Goal: Task Accomplishment & Management: Manage account settings

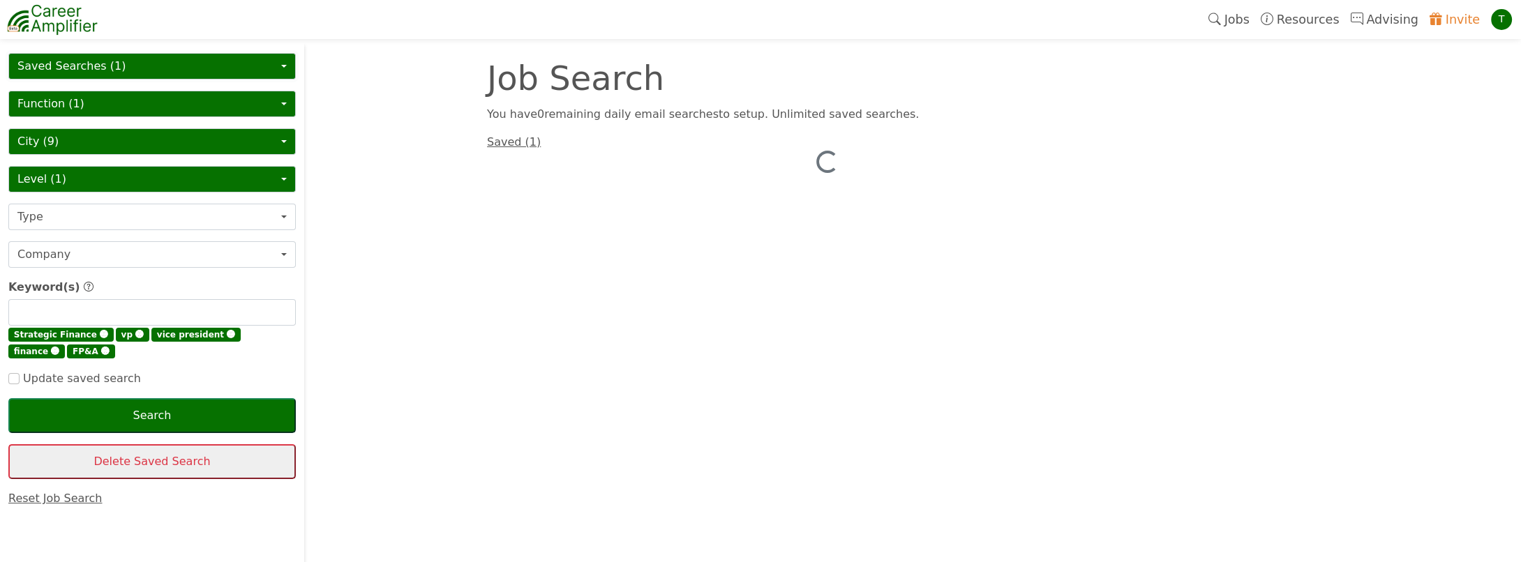
click at [76, 64] on button "Saved Searches (1)" at bounding box center [152, 66] width 288 height 27
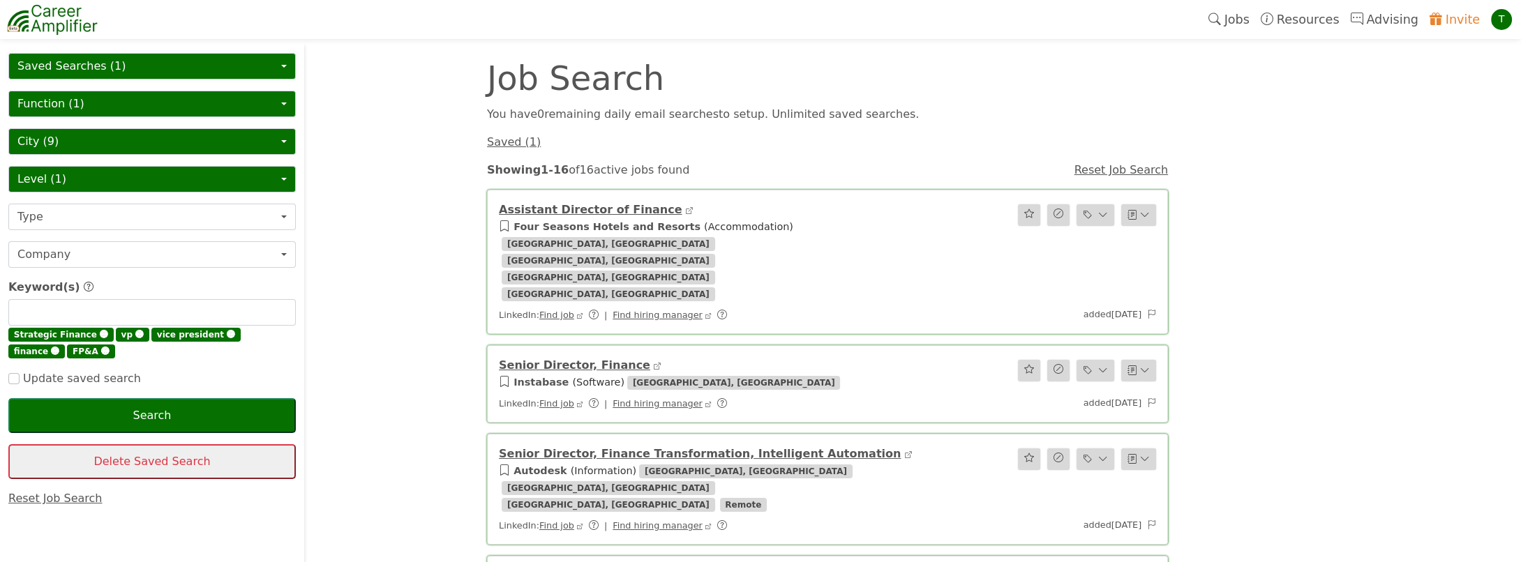
click at [119, 56] on button "Saved Searches (1)" at bounding box center [152, 66] width 288 height 27
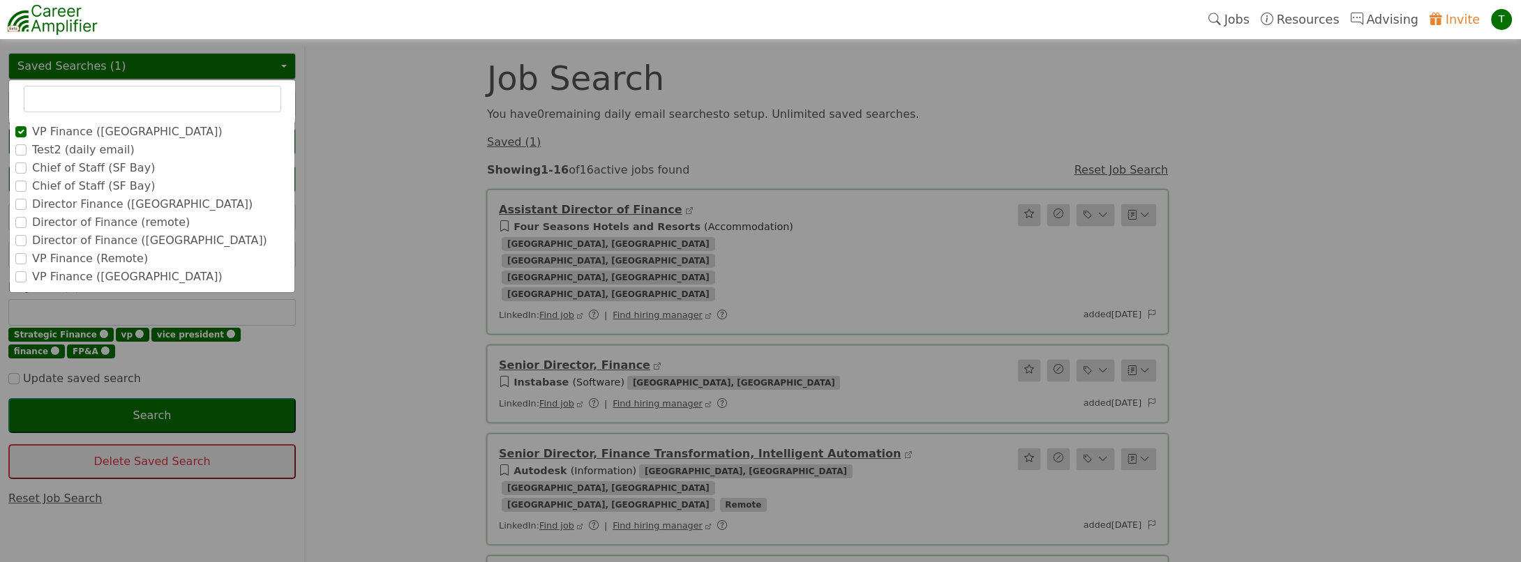
click at [82, 148] on label "Test2 (daily email)" at bounding box center [83, 150] width 103 height 17
click at [0, 0] on input "Test2 (daily email)" at bounding box center [0, 0] width 0 height 0
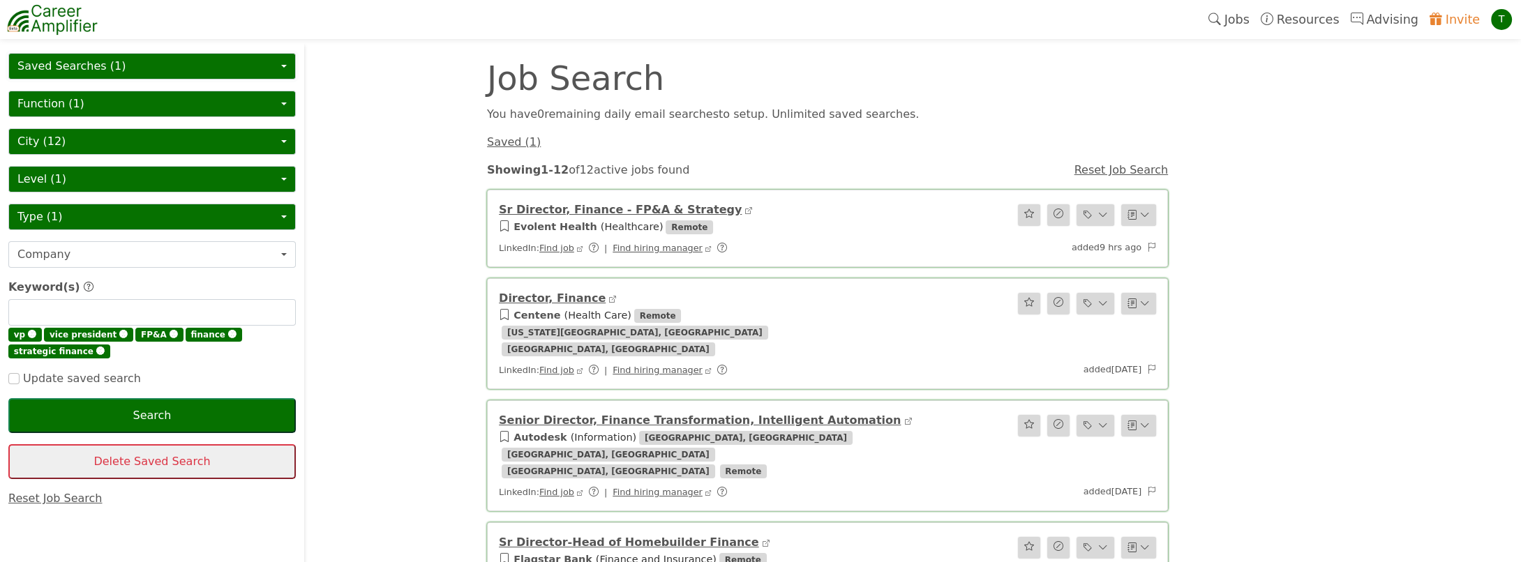
click at [106, 60] on button "Saved Searches (1)" at bounding box center [152, 66] width 288 height 27
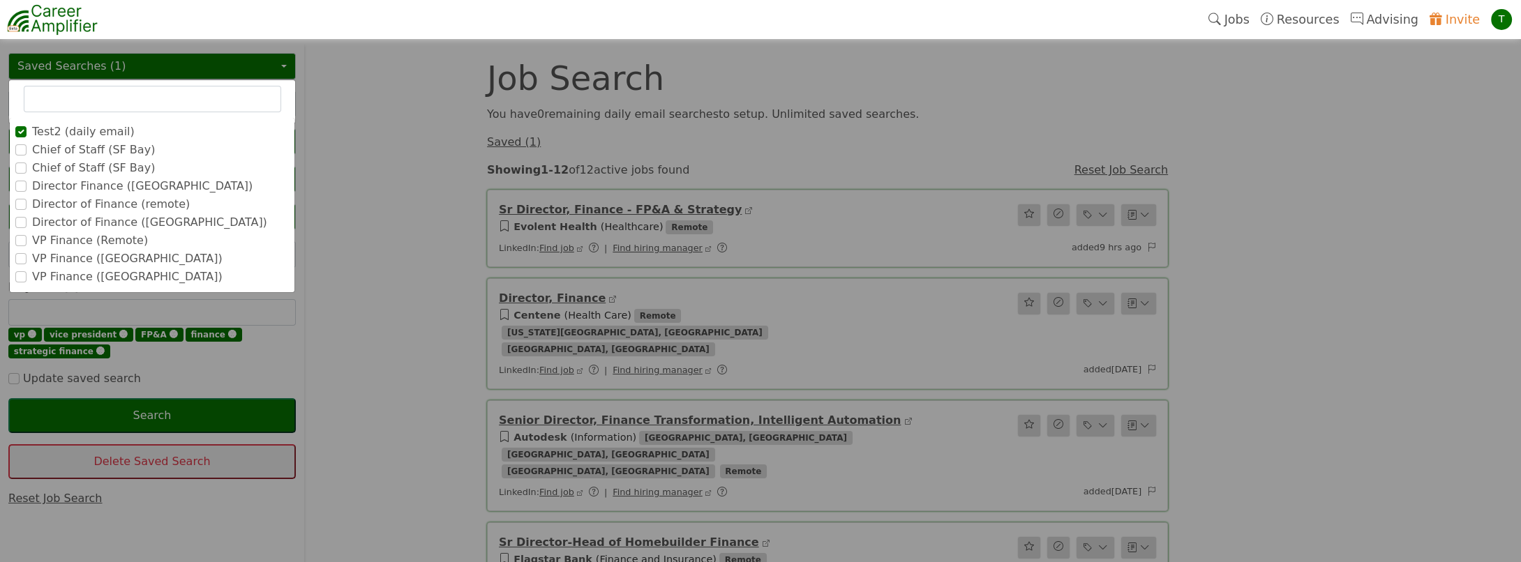
click at [77, 149] on label "Chief of Staff (SF Bay)" at bounding box center [93, 150] width 123 height 17
click at [0, 0] on input "Chief of Staff (SF Bay)" at bounding box center [0, 0] width 0 height 0
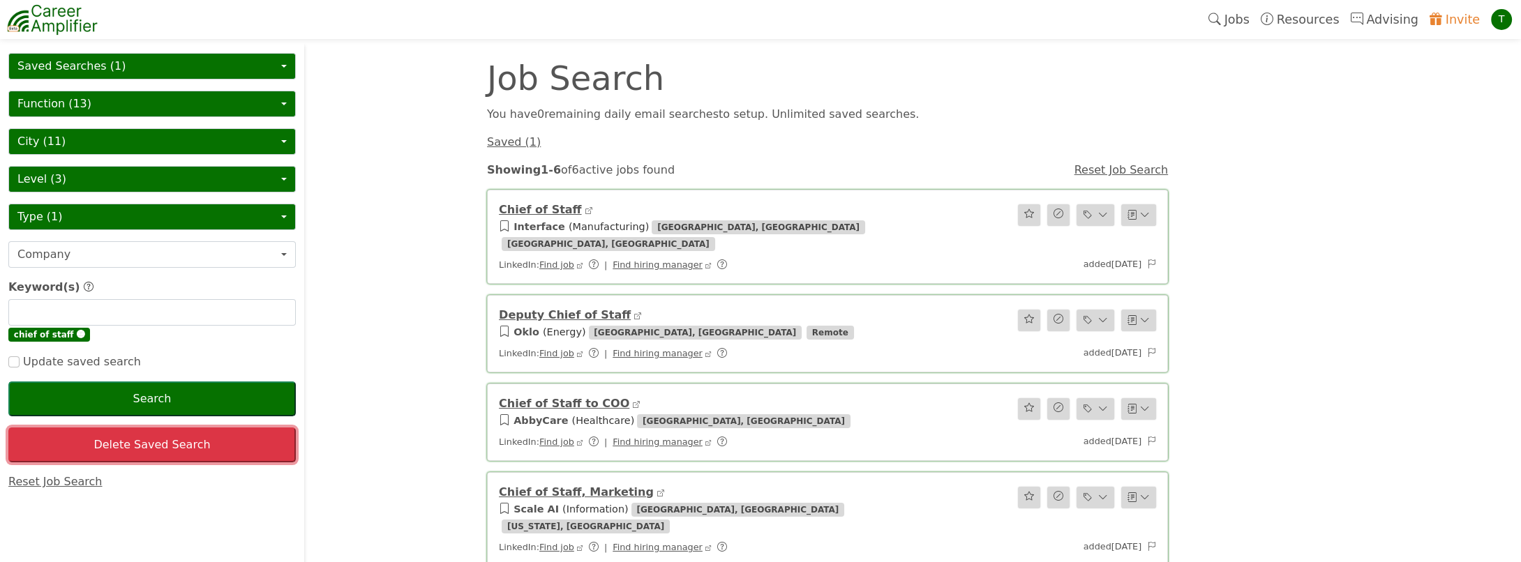
click at [135, 434] on button "Delete Saved Search" at bounding box center [152, 445] width 288 height 35
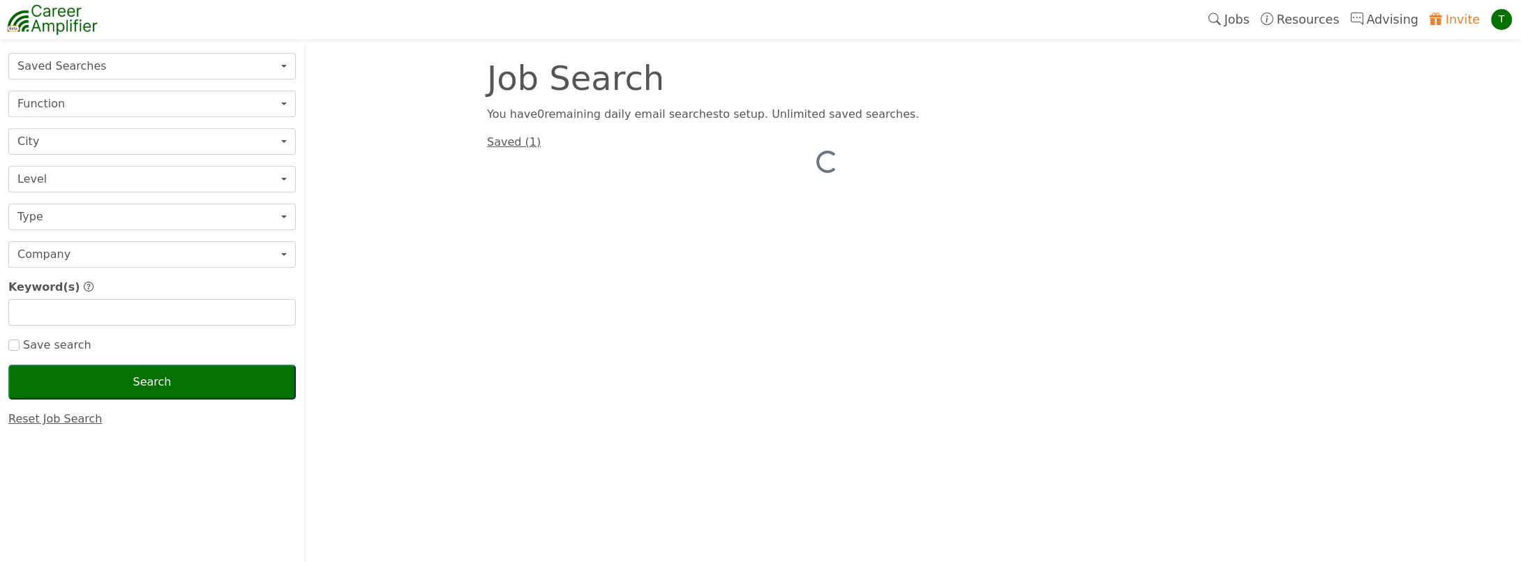
click at [89, 67] on button "Saved Searches" at bounding box center [152, 66] width 288 height 27
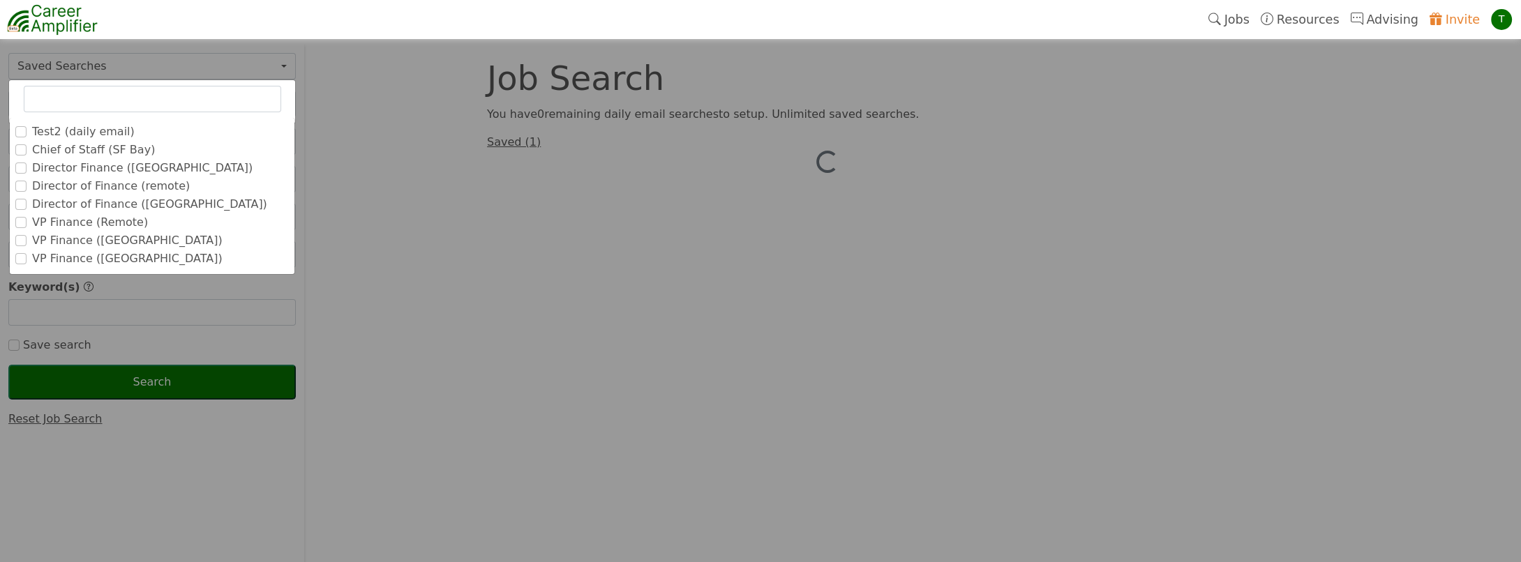
click at [112, 167] on label "Director Finance ([GEOGRAPHIC_DATA])" at bounding box center [142, 168] width 221 height 17
click at [0, 0] on input "Director Finance ([GEOGRAPHIC_DATA])" at bounding box center [0, 0] width 0 height 0
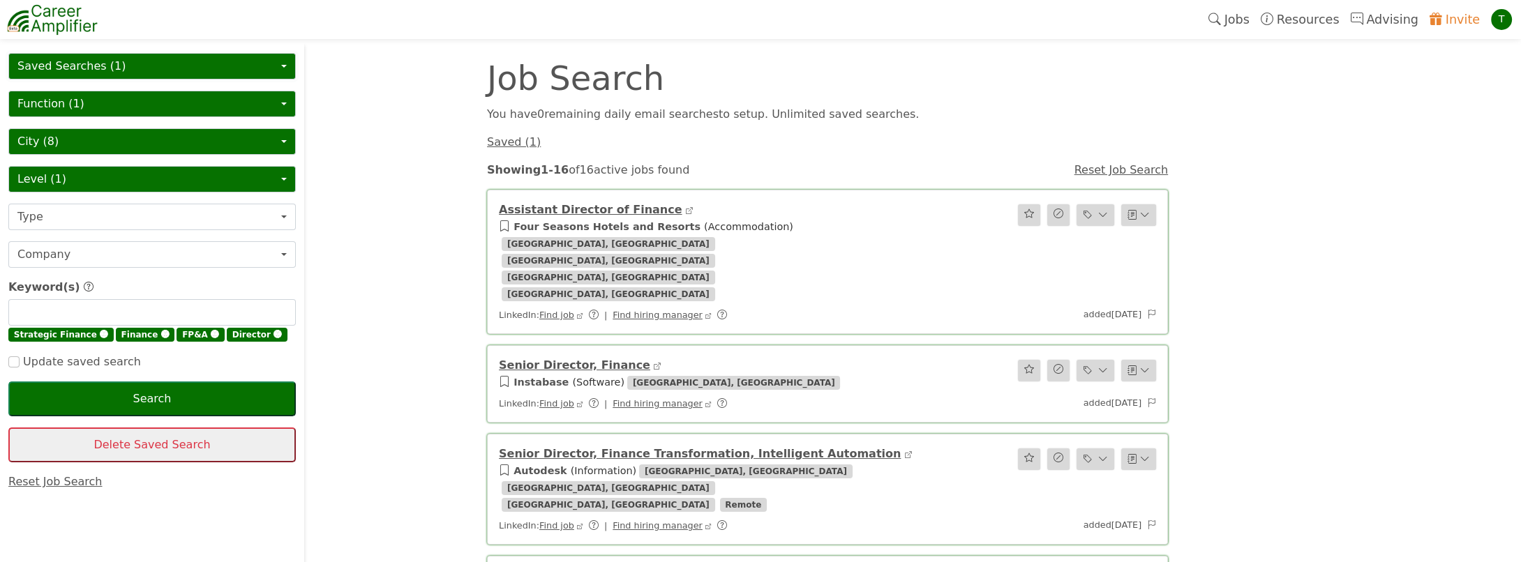
click at [107, 68] on button "Saved Searches (1)" at bounding box center [152, 66] width 288 height 27
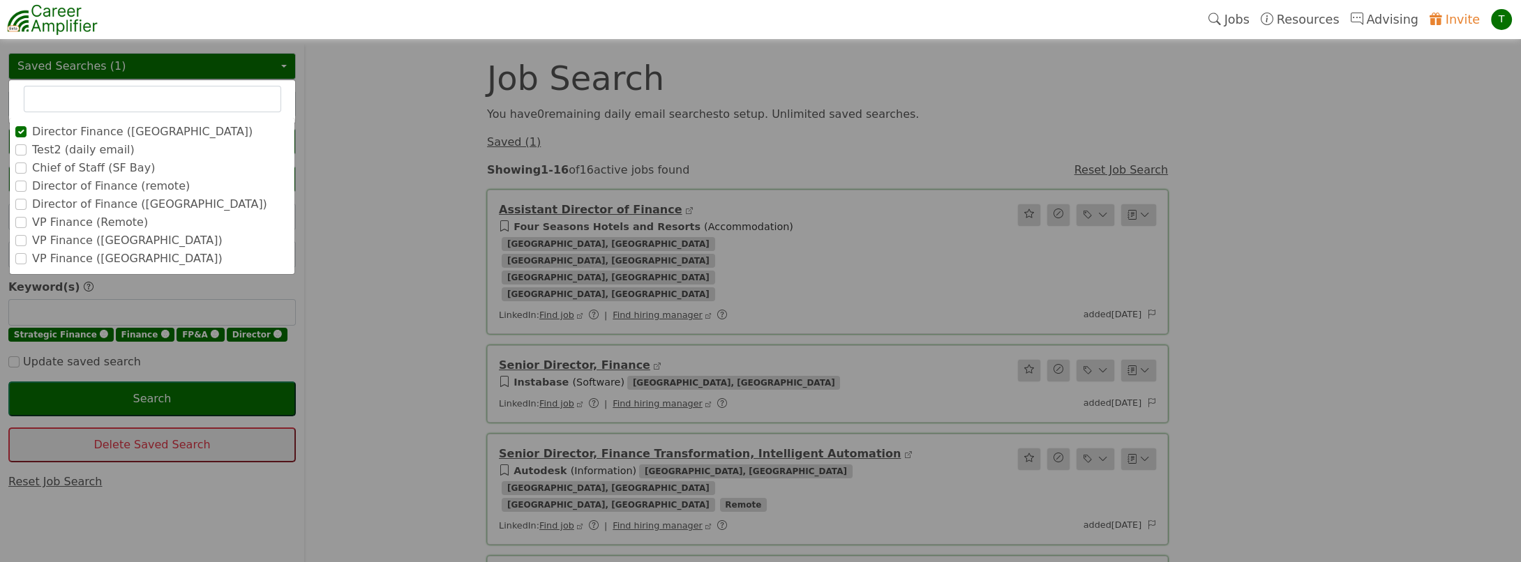
click at [119, 188] on label "Director of Finance (remote)" at bounding box center [111, 186] width 158 height 17
click at [0, 0] on input "Director of Finance (remote)" at bounding box center [0, 0] width 0 height 0
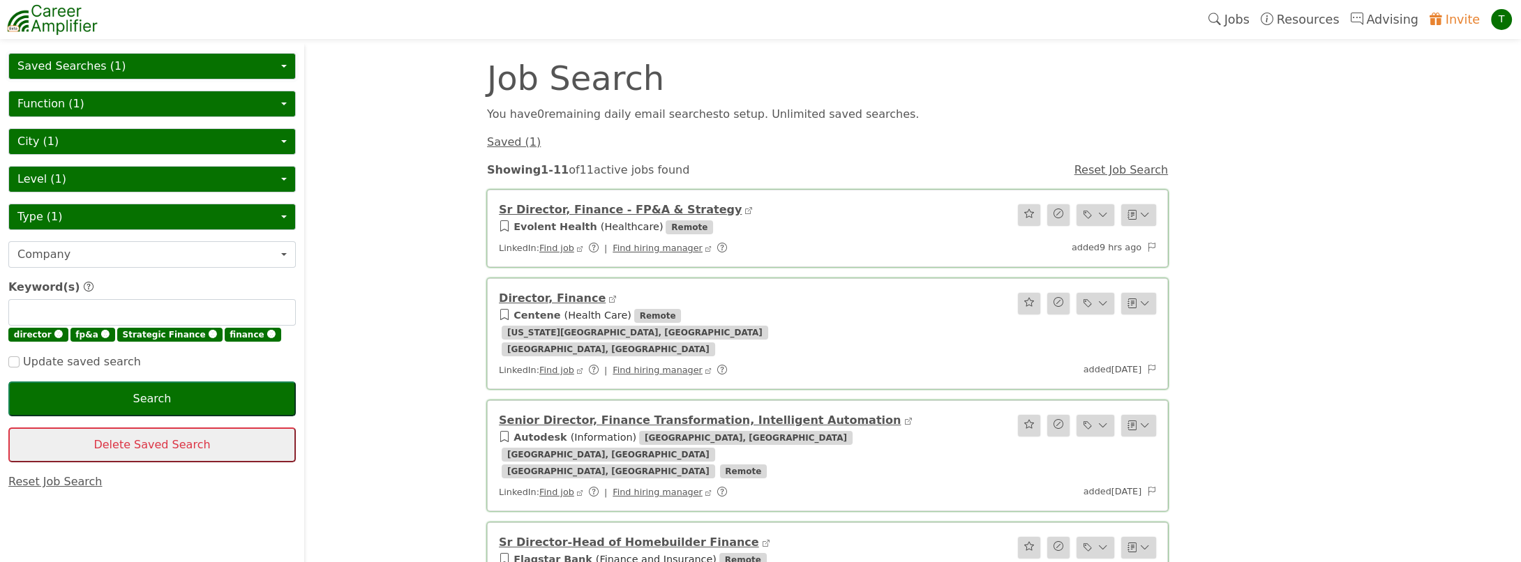
click at [91, 61] on button "Saved Searches (1)" at bounding box center [152, 66] width 288 height 27
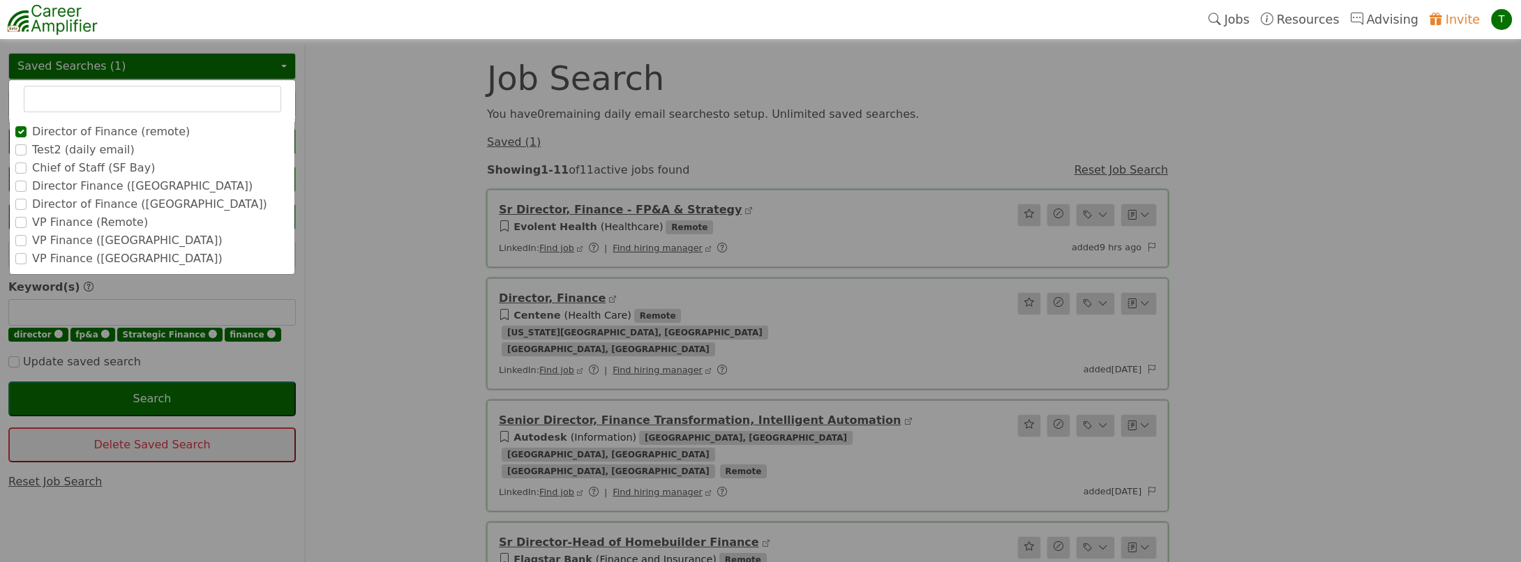
click at [73, 225] on label "VP Finance (Remote)" at bounding box center [90, 222] width 116 height 17
click at [0, 0] on input "VP Finance (Remote)" at bounding box center [0, 0] width 0 height 0
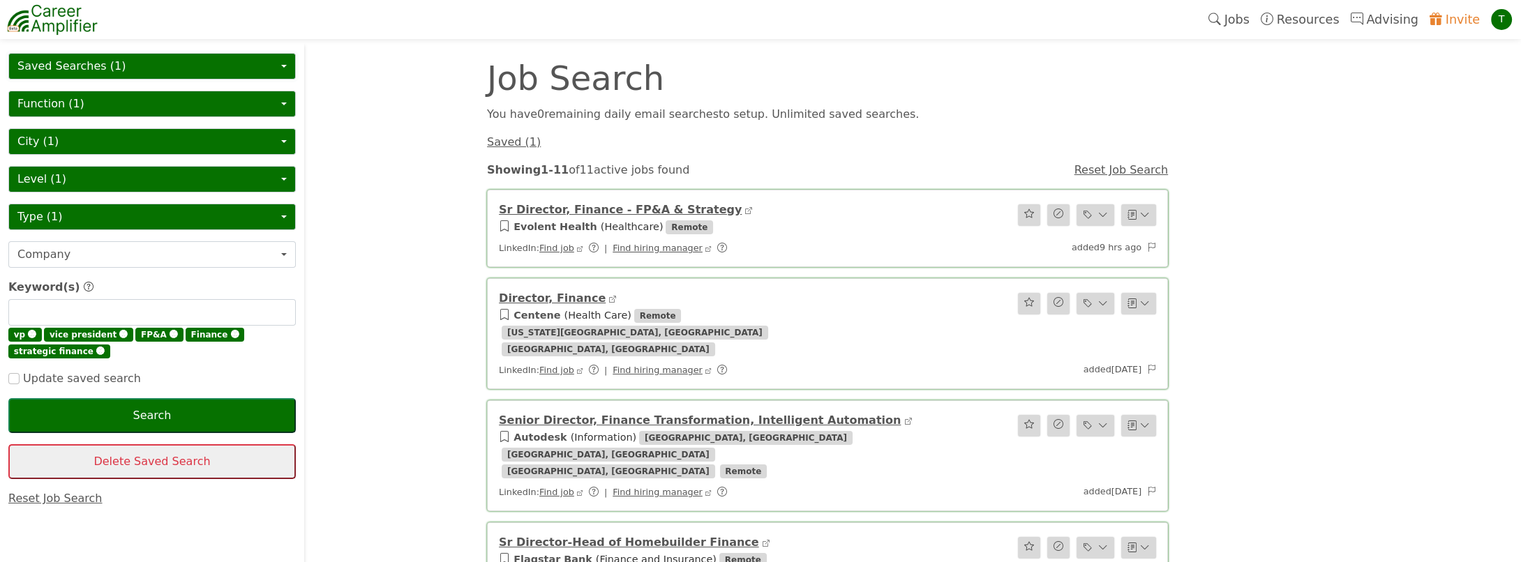
click at [105, 62] on button "Saved Searches (1)" at bounding box center [152, 66] width 288 height 27
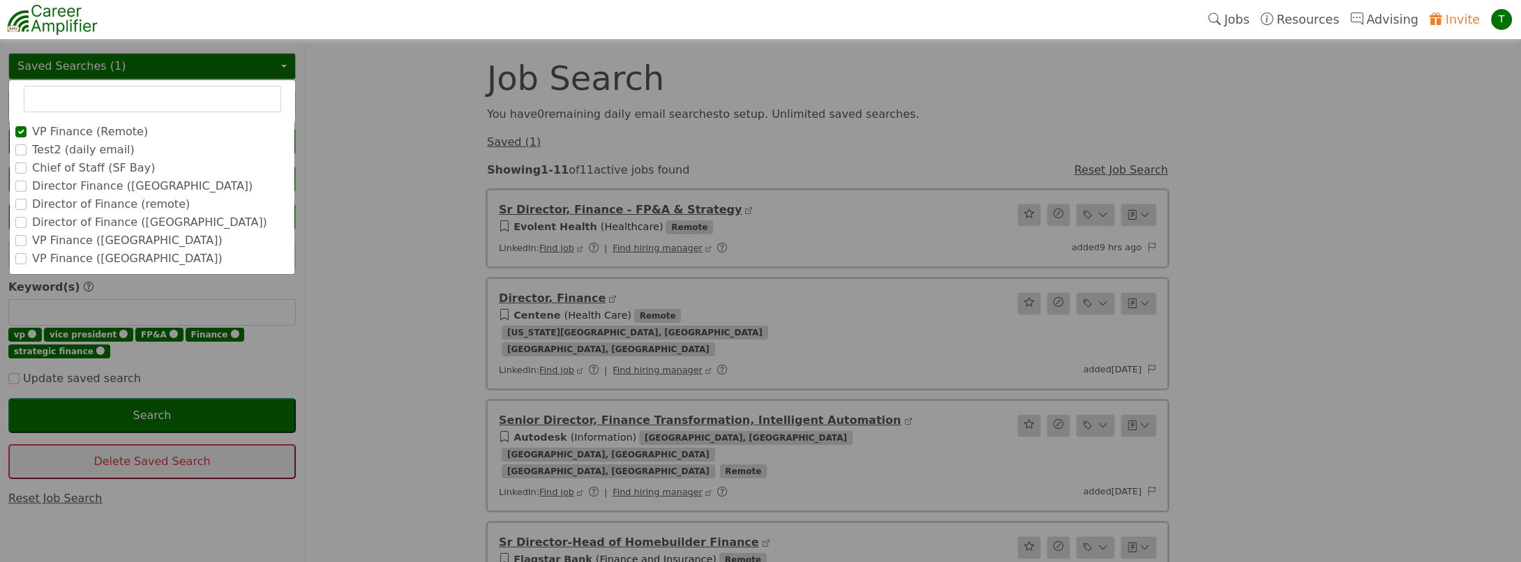
click at [79, 234] on label "VP Finance ([GEOGRAPHIC_DATA])" at bounding box center [127, 240] width 191 height 17
click at [0, 0] on input "VP Finance ([GEOGRAPHIC_DATA])" at bounding box center [0, 0] width 0 height 0
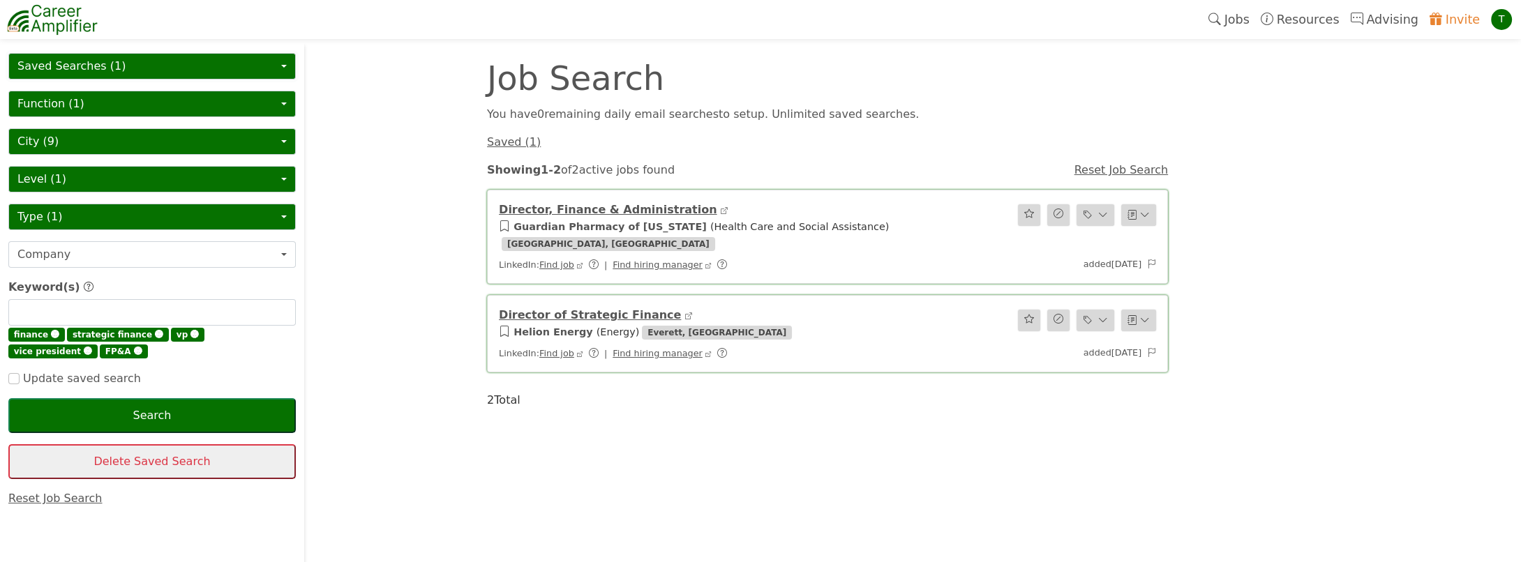
click at [87, 66] on button "Saved Searches (1)" at bounding box center [152, 66] width 288 height 27
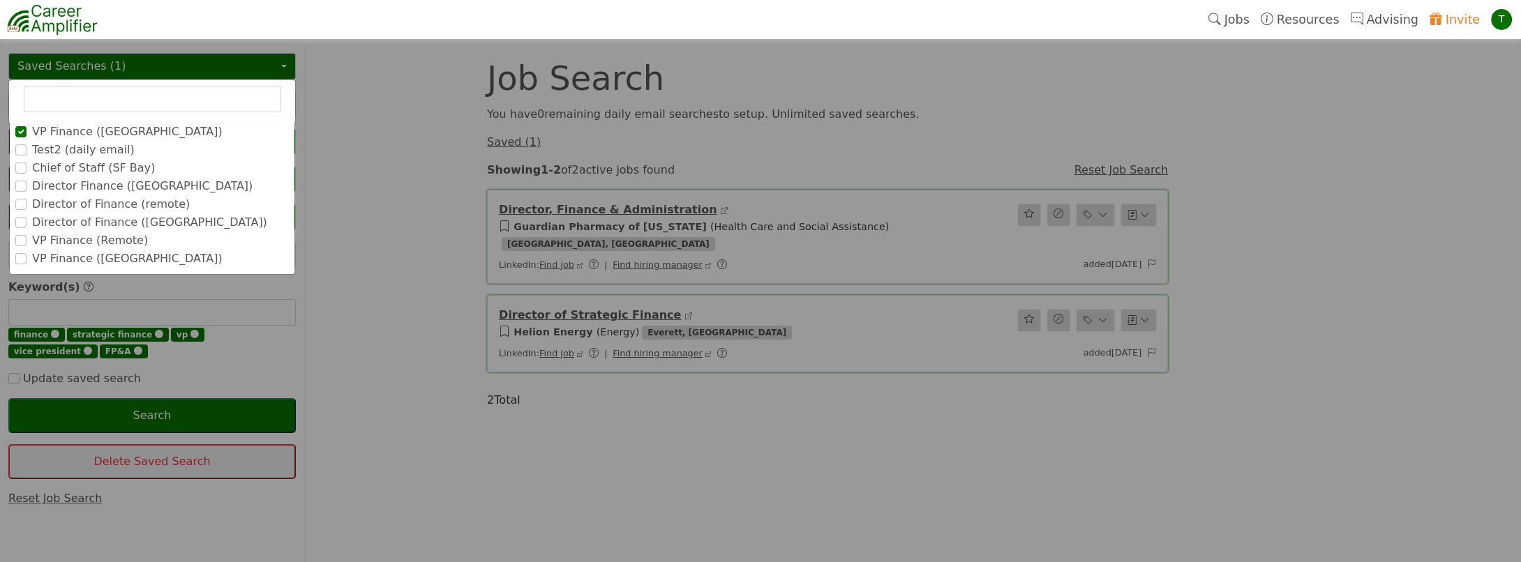
click at [66, 258] on label "VP Finance ([GEOGRAPHIC_DATA])" at bounding box center [127, 259] width 191 height 17
click at [0, 0] on input "VP Finance ([GEOGRAPHIC_DATA])" at bounding box center [0, 0] width 0 height 0
